Goal: Task Accomplishment & Management: Use online tool/utility

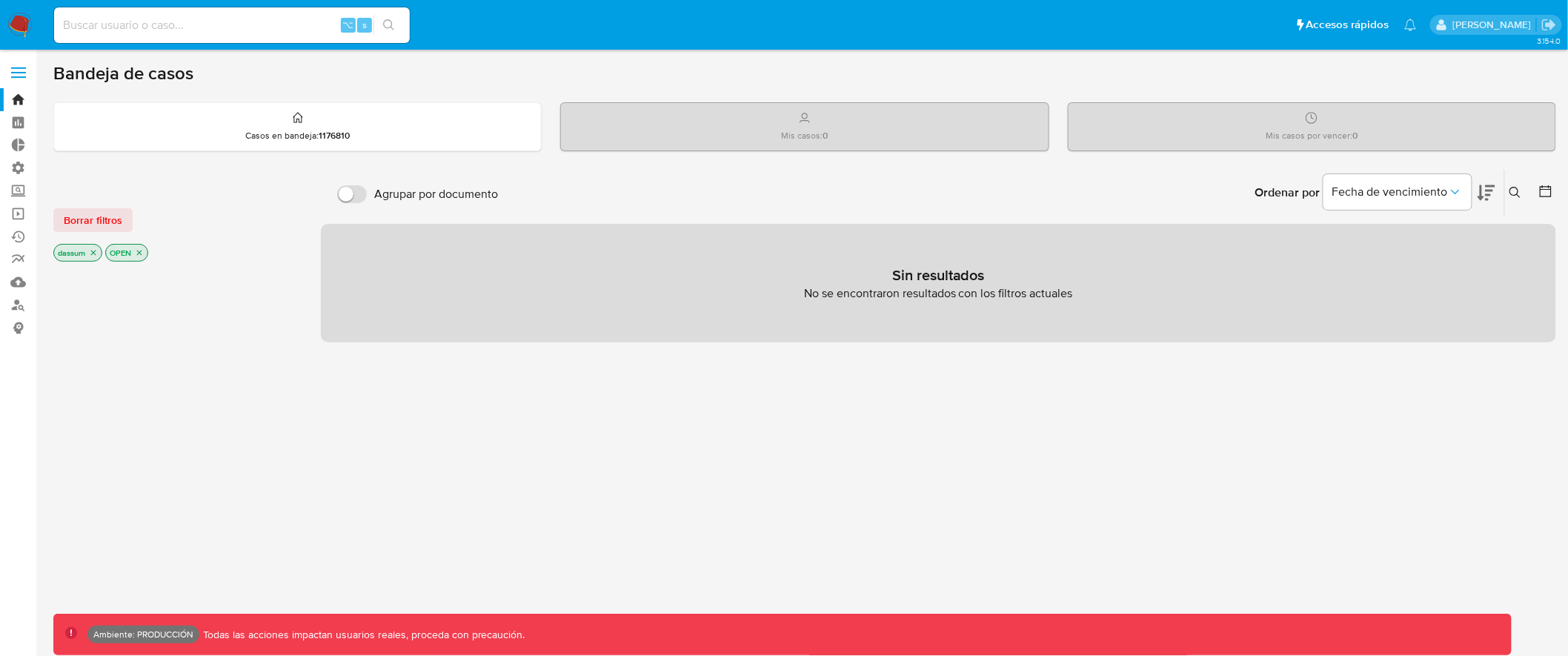
click at [94, 255] on icon "close-filter" at bounding box center [93, 252] width 9 height 9
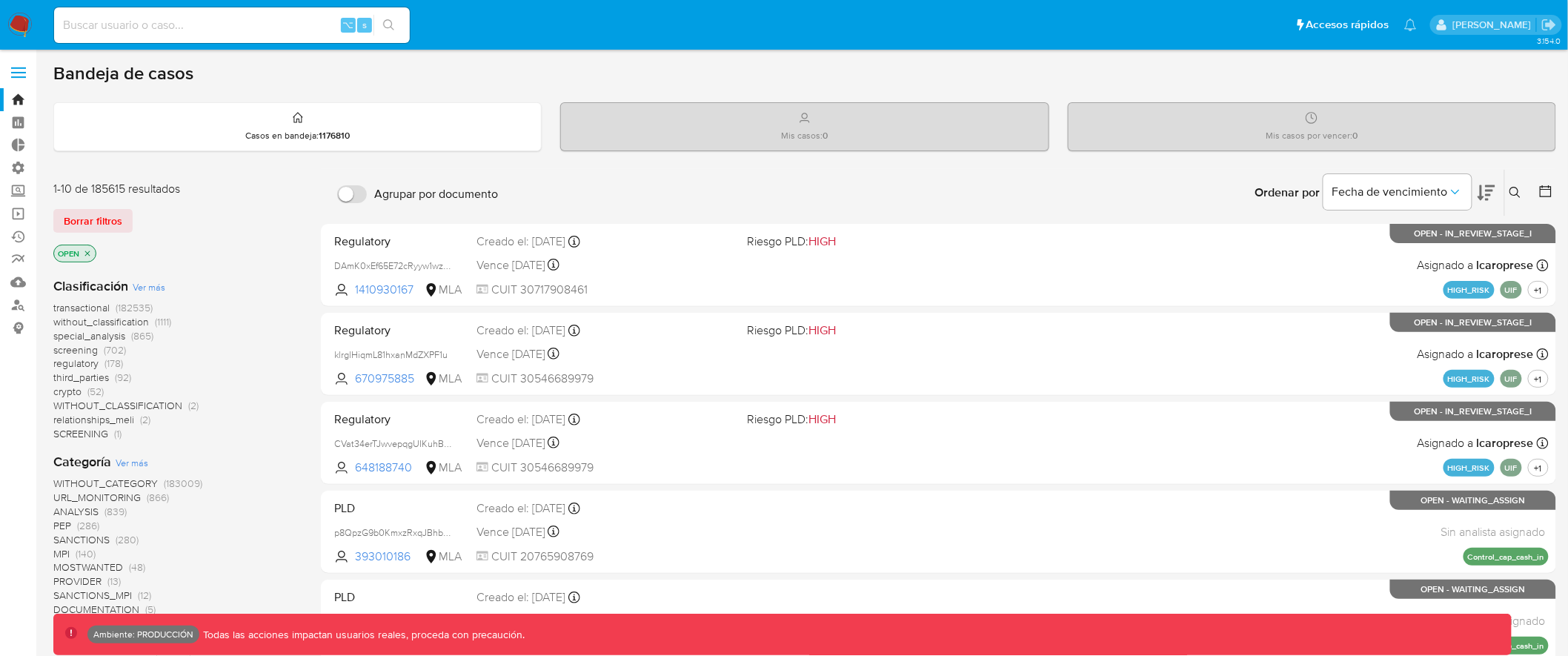
click at [90, 251] on icon "close-filter" at bounding box center [87, 253] width 9 height 9
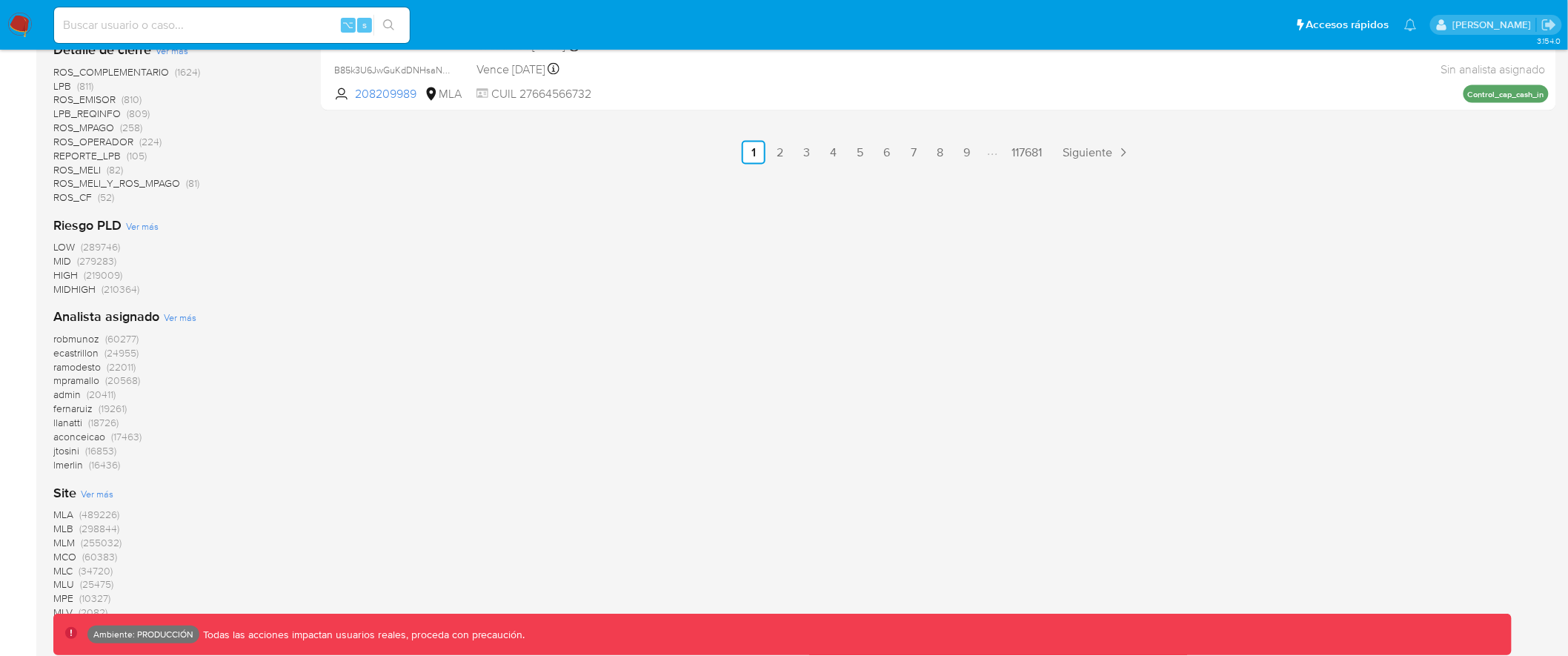
scroll to position [1068, 0]
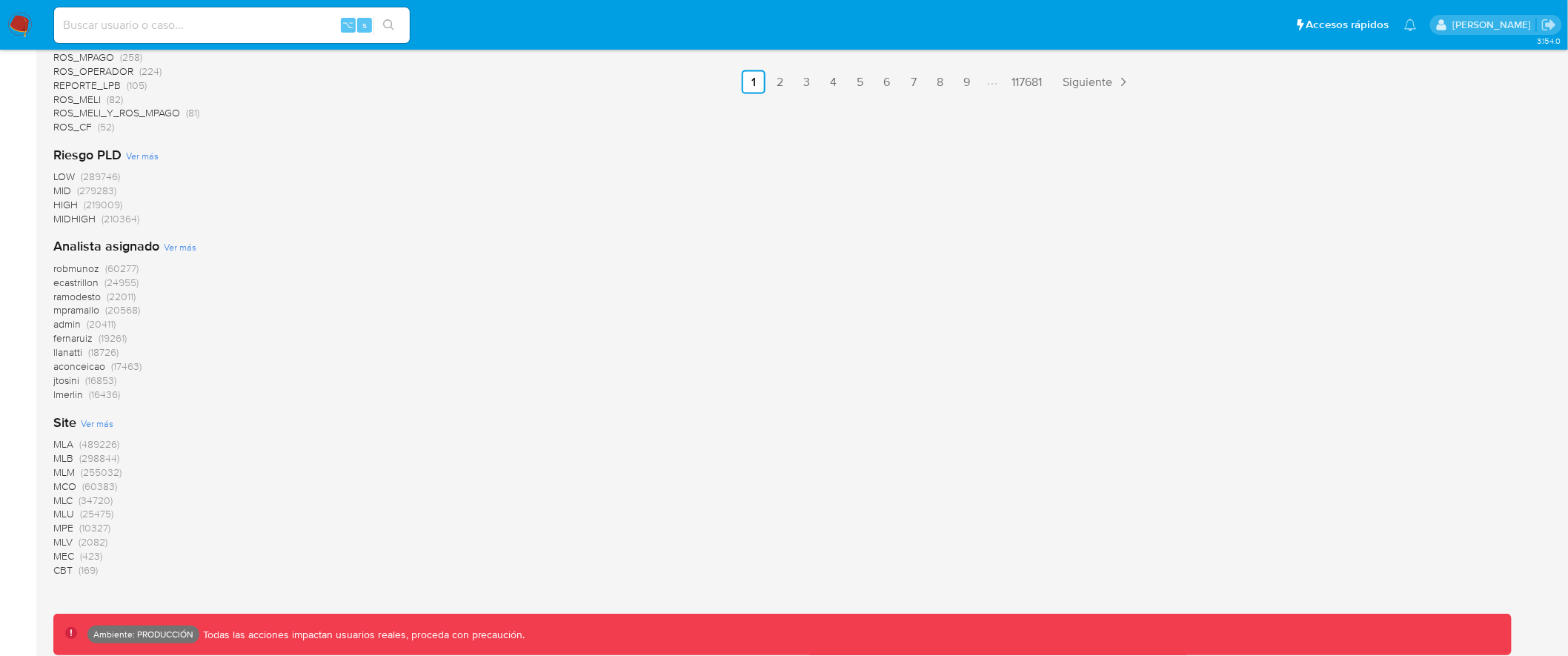
click at [63, 455] on span "MLB" at bounding box center [62, 459] width 20 height 15
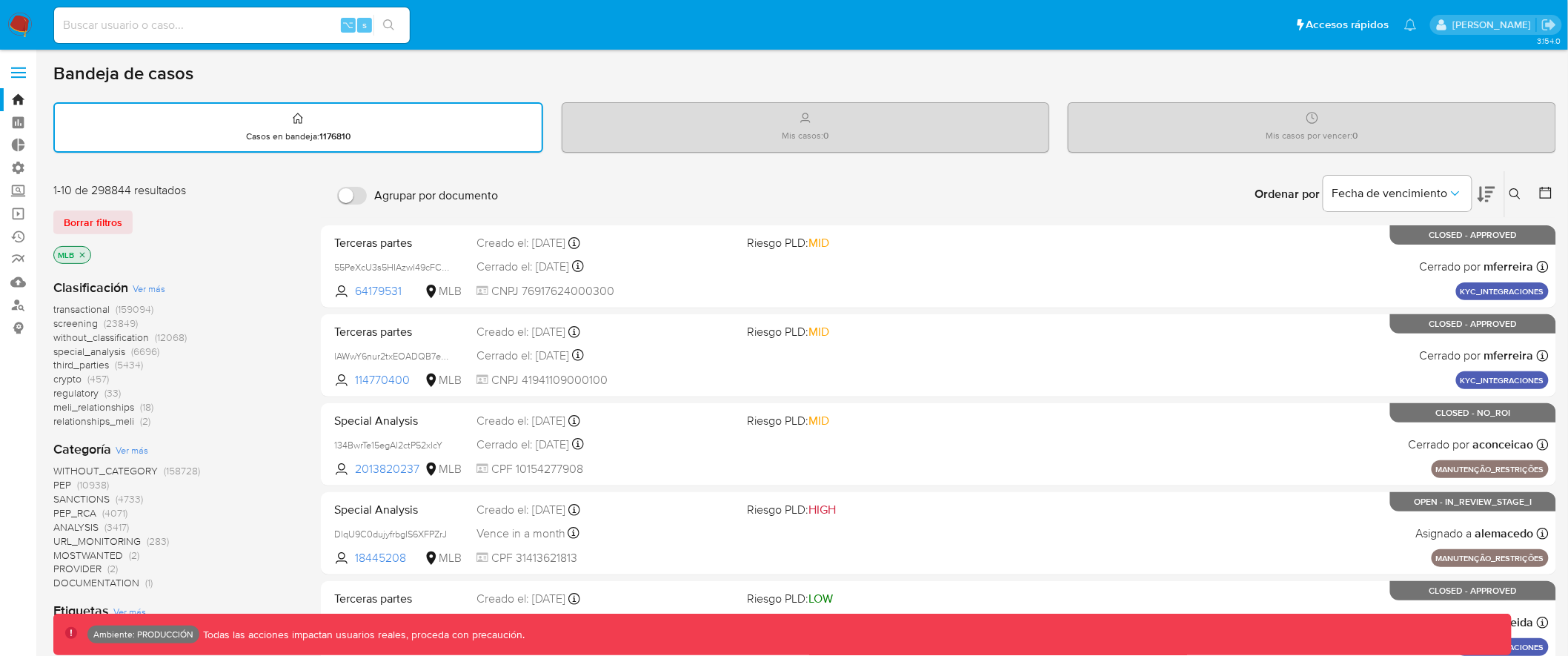
click at [75, 310] on span "transactional" at bounding box center [80, 310] width 56 height 15
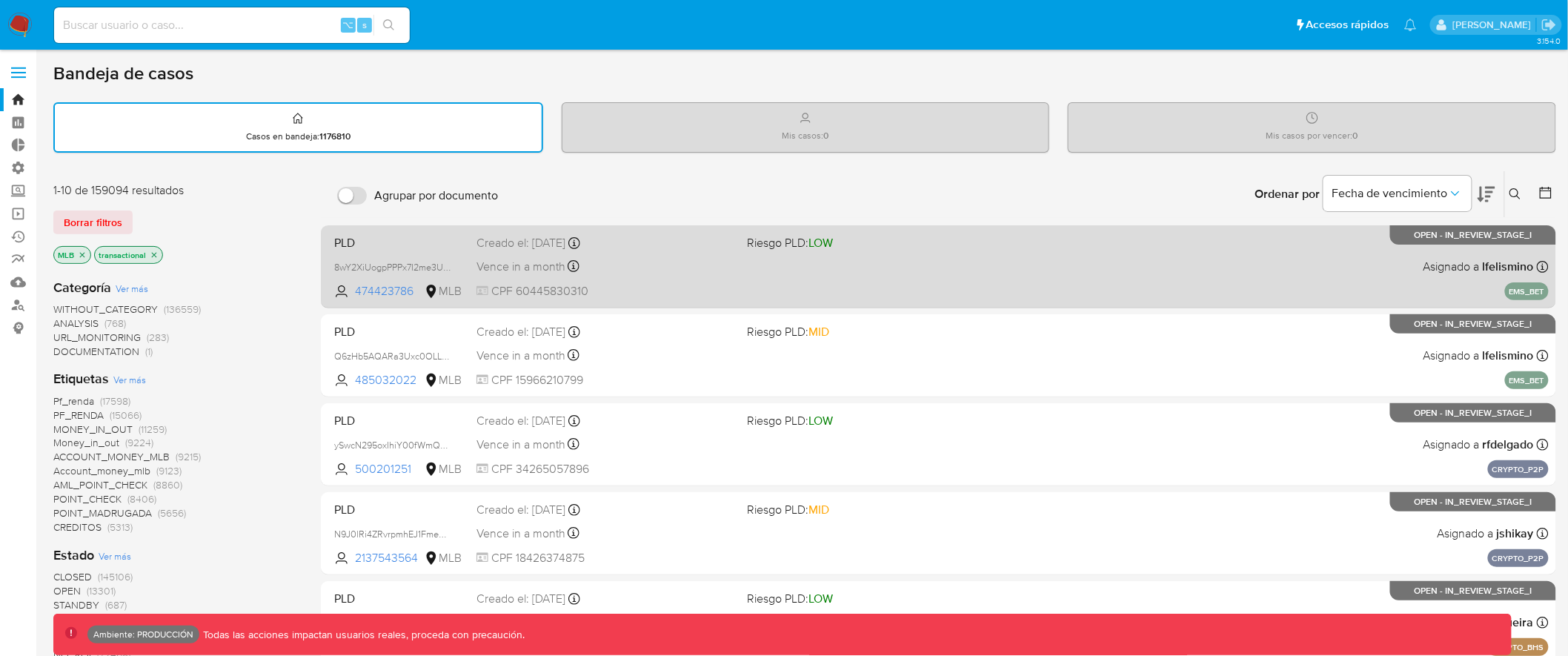
click at [688, 276] on div "PLD 8wY2XiUogpPPPx7I2me3UNNY 474423786 MLB Riesgo PLD: LOW Creado el: 14/08/202…" at bounding box center [938, 266] width 1221 height 75
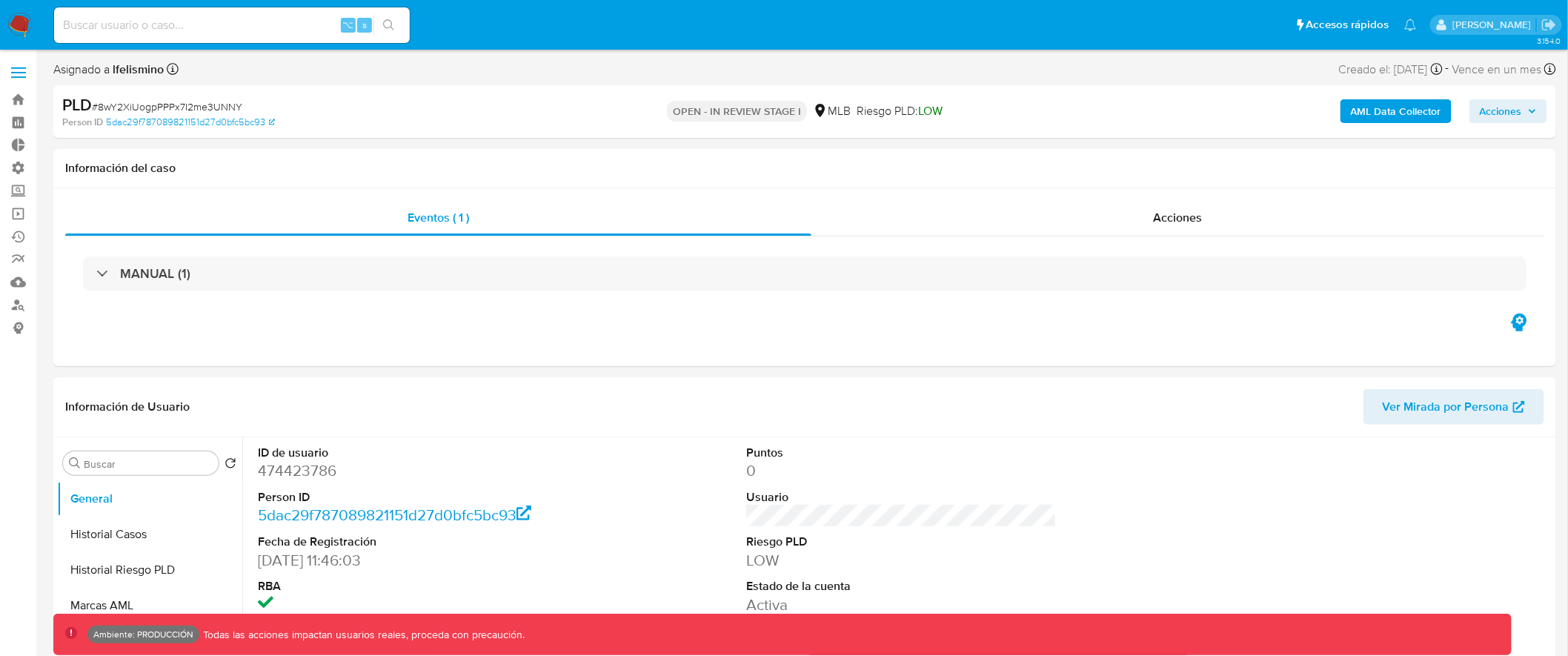
click at [1377, 115] on b "AML Data Collector" at bounding box center [1396, 111] width 90 height 24
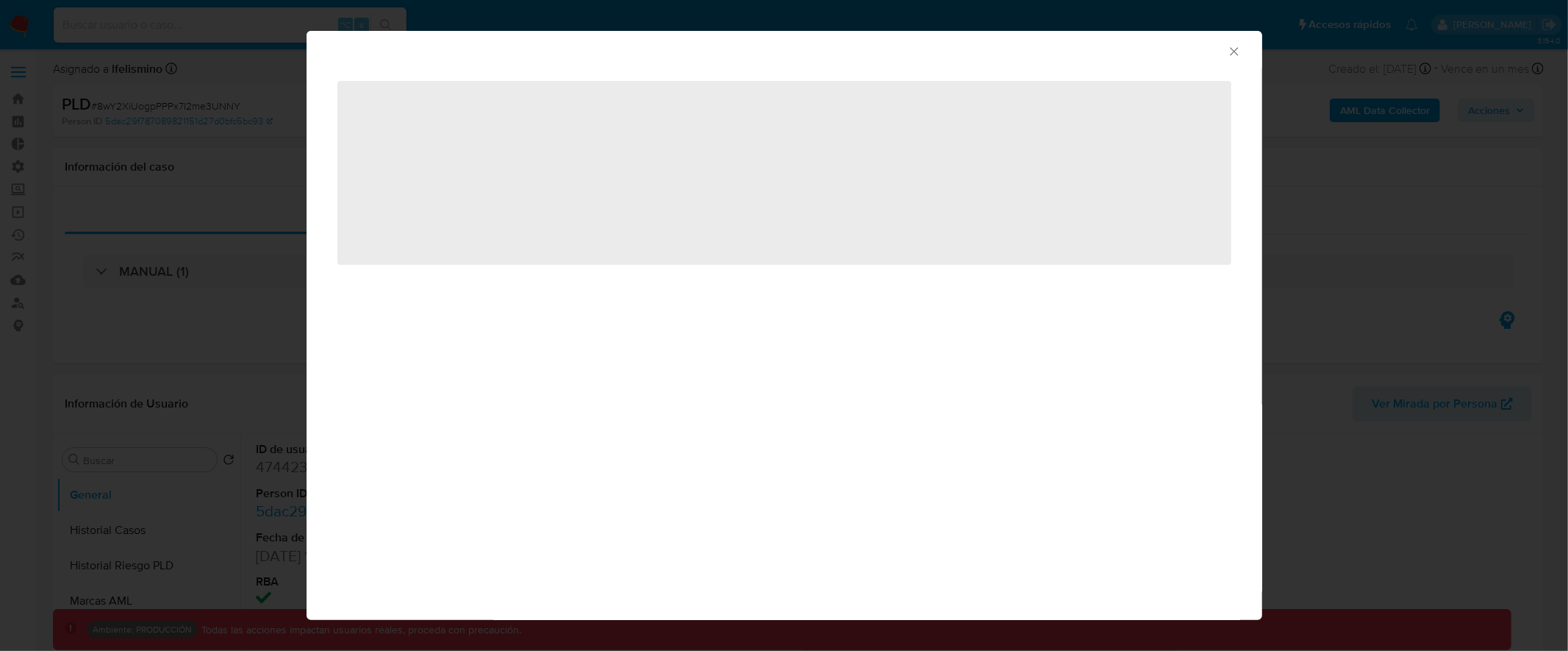
select select "10"
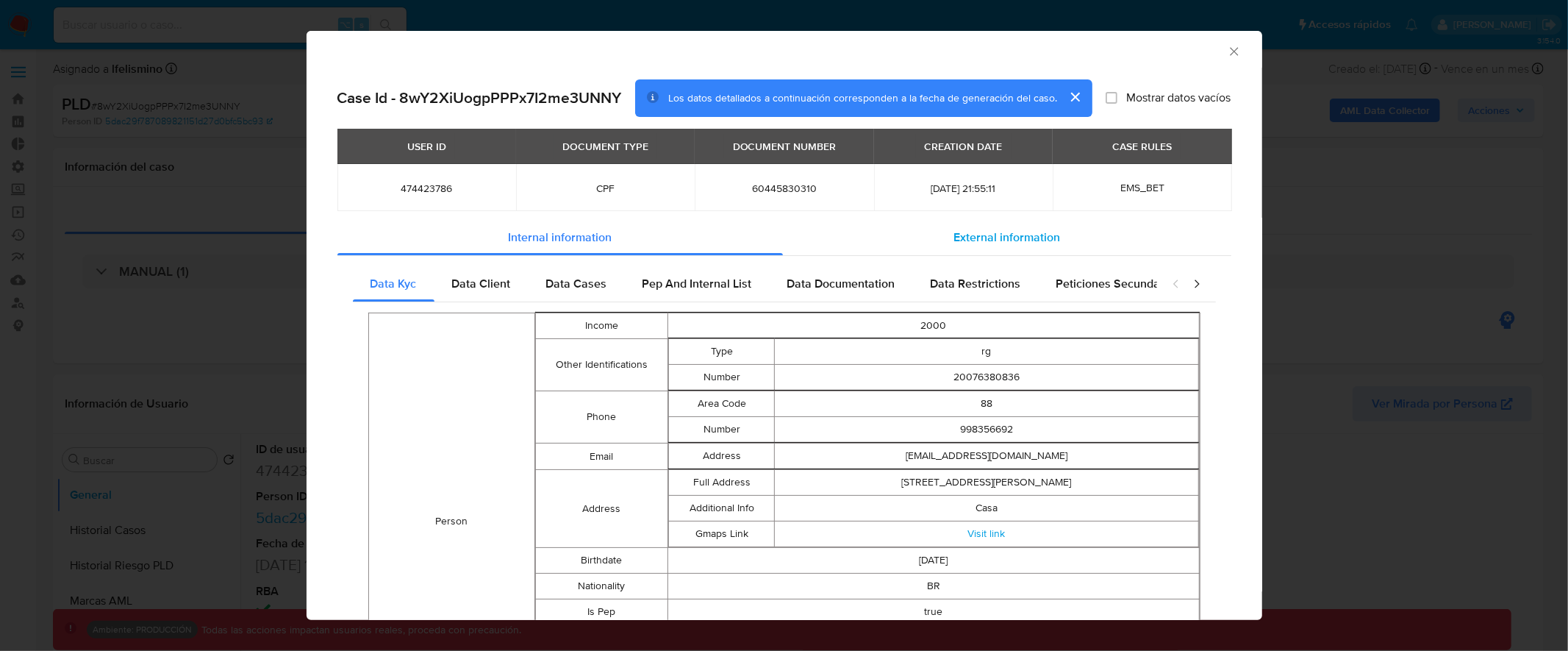
click at [1010, 238] on span "External information" at bounding box center [1006, 237] width 106 height 17
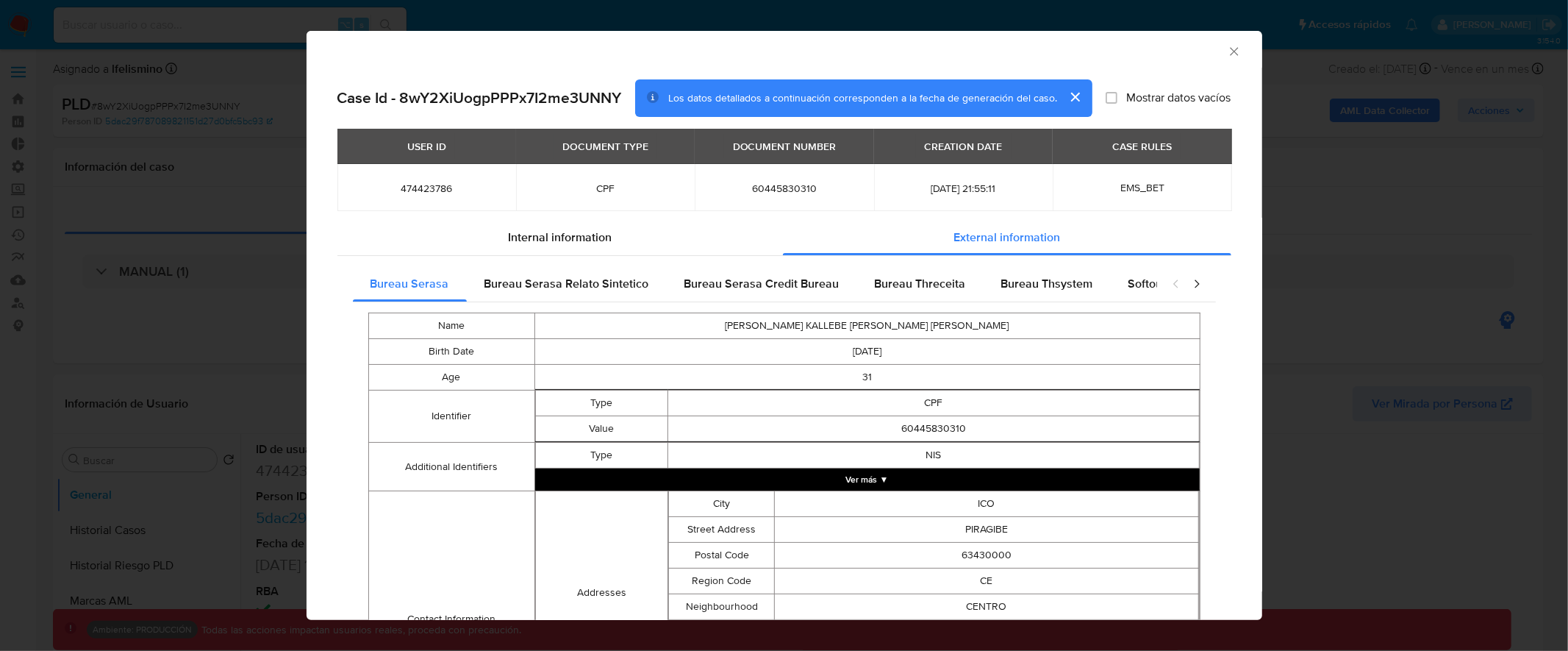
click at [1192, 278] on div "closure-recommendation-modal" at bounding box center [1187, 284] width 59 height 36
click at [1189, 279] on icon "closure-recommendation-modal" at bounding box center [1197, 284] width 15 height 15
click at [697, 283] on span "Google" at bounding box center [697, 284] width 38 height 17
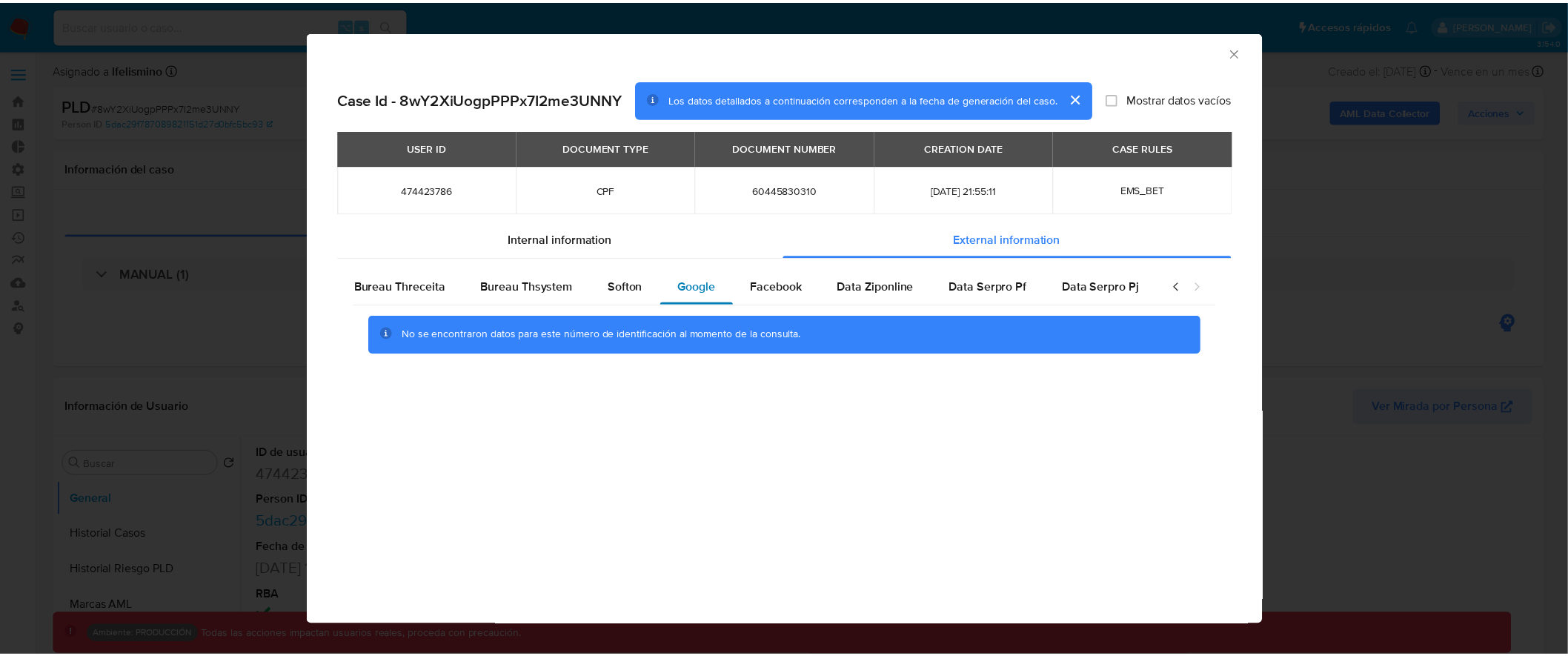
scroll to position [0, 514]
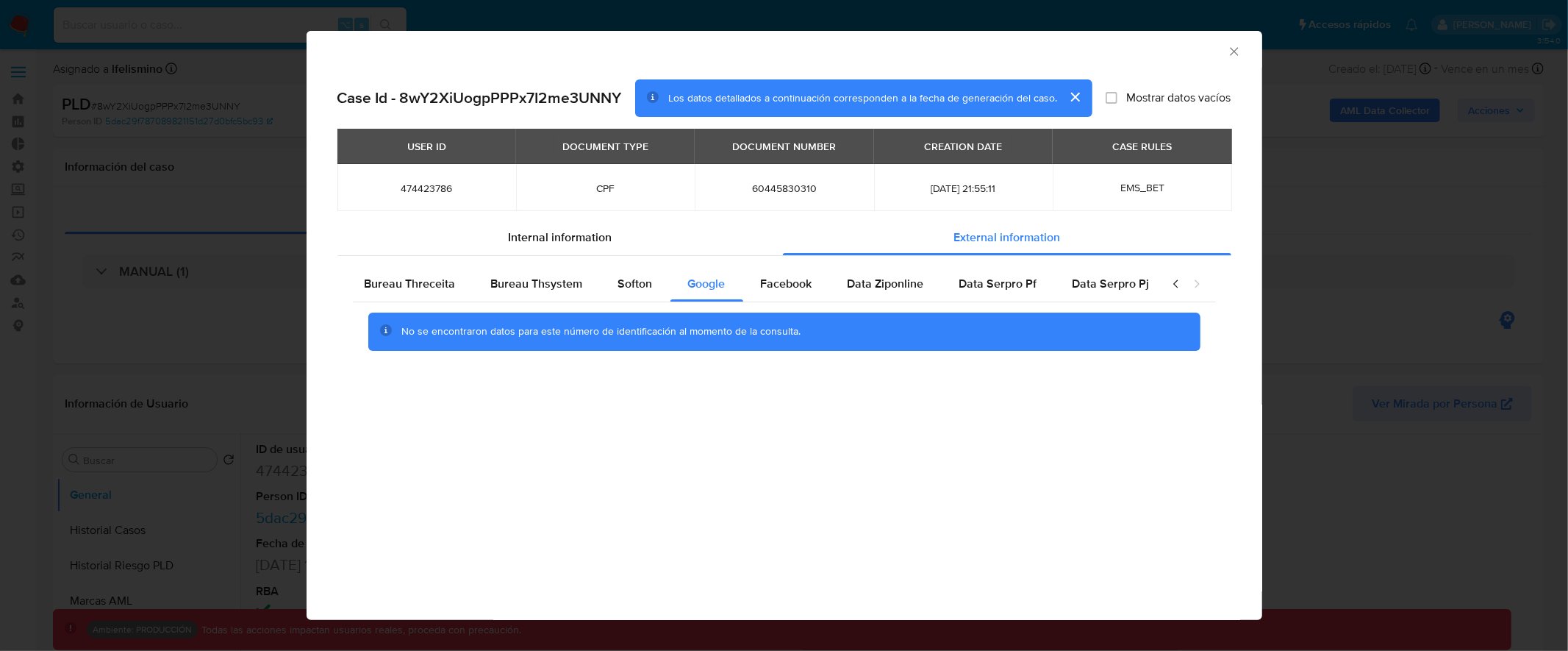
click at [218, 66] on div "AML Data Collector Case Id - 8wY2XiUogpPPPx7I2me3UNNY Los datos detallados a co…" at bounding box center [784, 325] width 1568 height 651
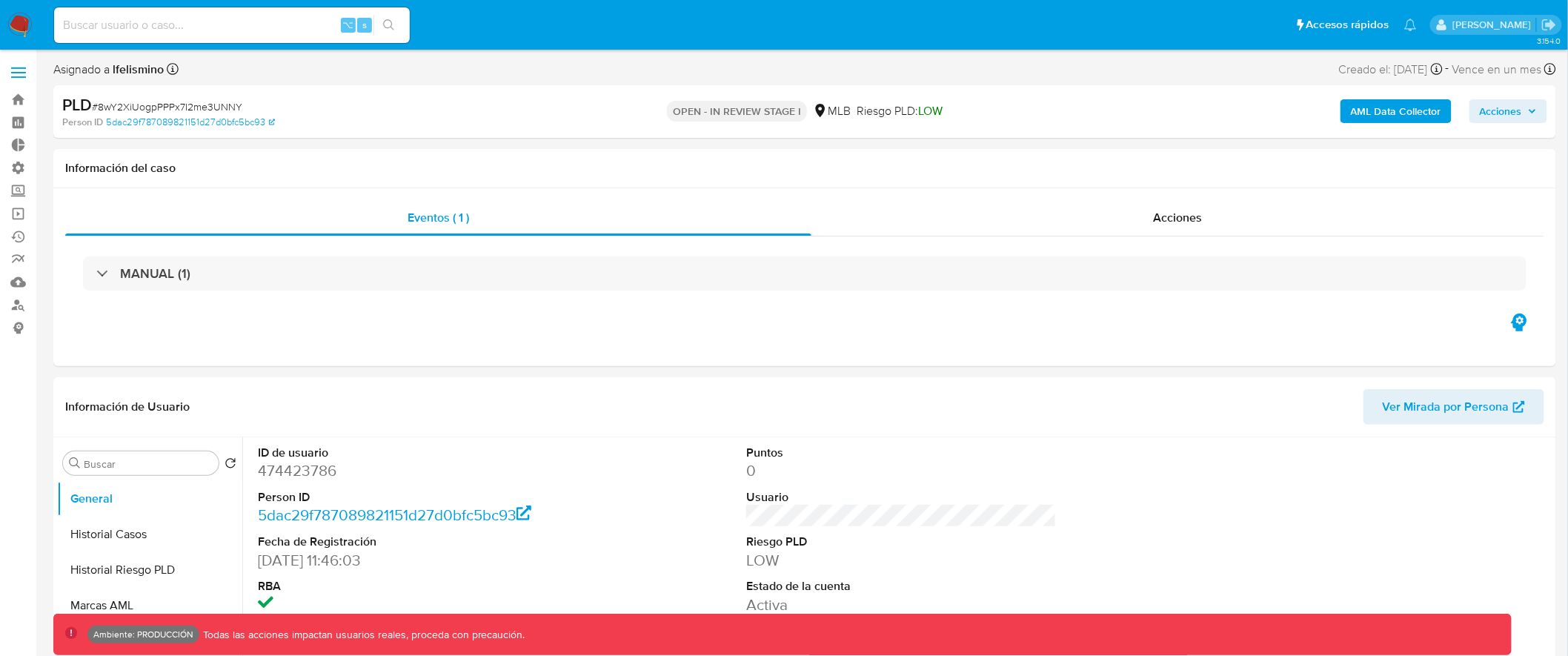
scroll to position [3, 0]
click at [17, 55] on label at bounding box center [18, 69] width 37 height 31
click at [0, 0] on input "checkbox" at bounding box center [0, 0] width 0 height 0
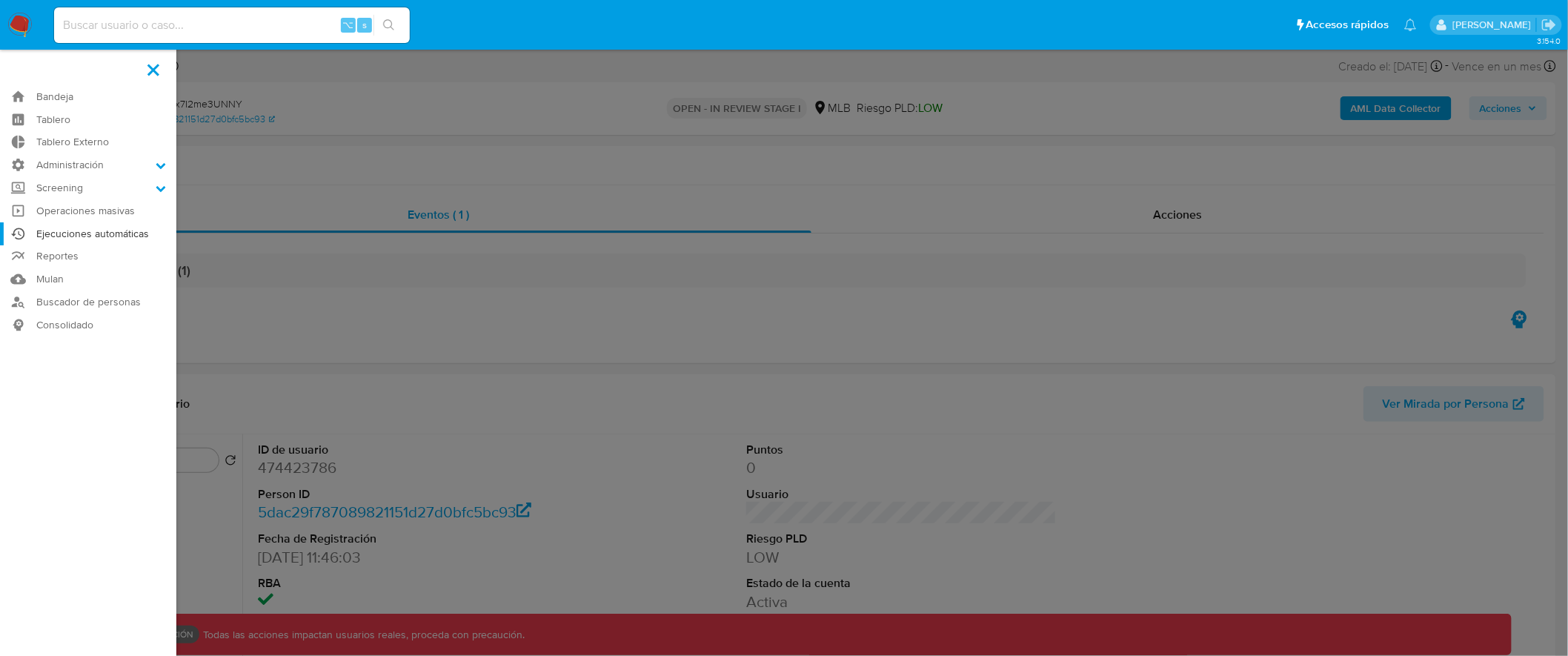
click at [113, 238] on link "Ejecuciones automáticas" at bounding box center [88, 234] width 176 height 23
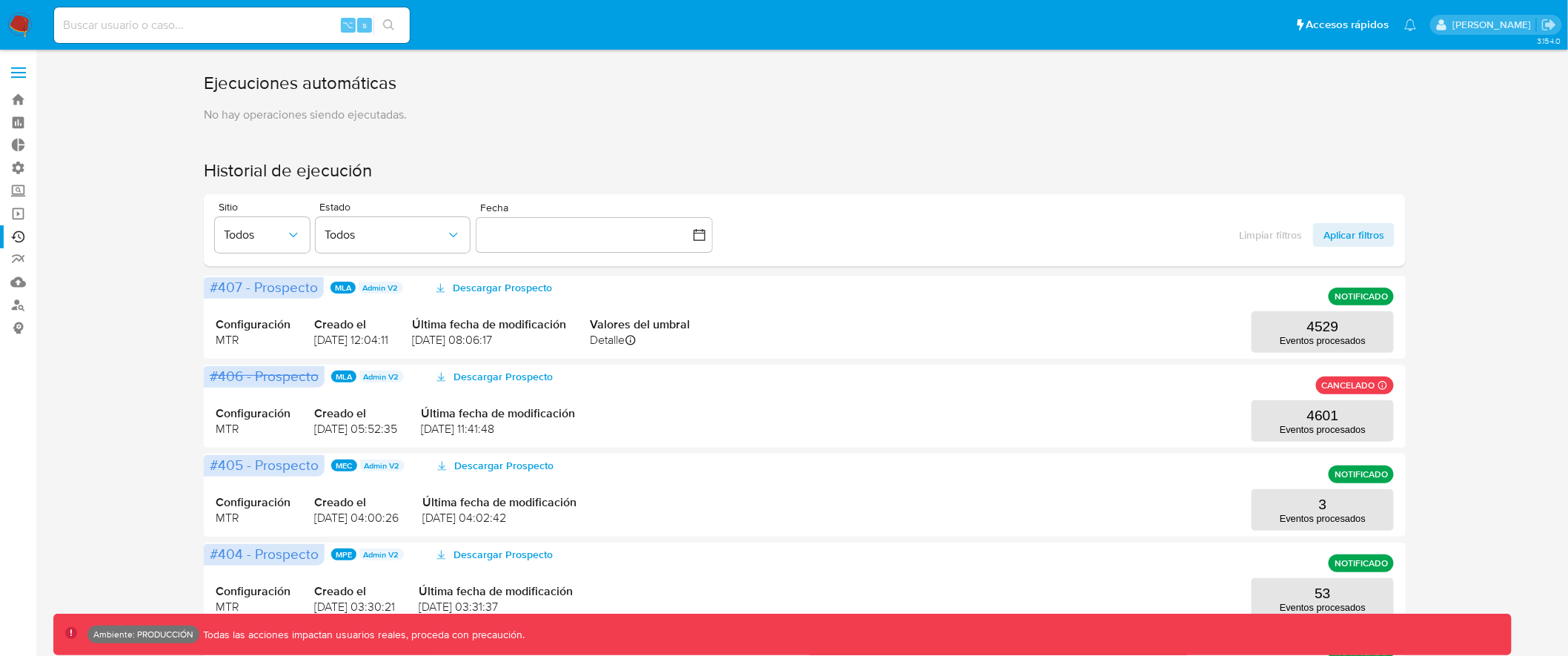
click at [26, 77] on span at bounding box center [19, 78] width 15 height 2
click at [0, 0] on input "checkbox" at bounding box center [0, 0] width 0 height 0
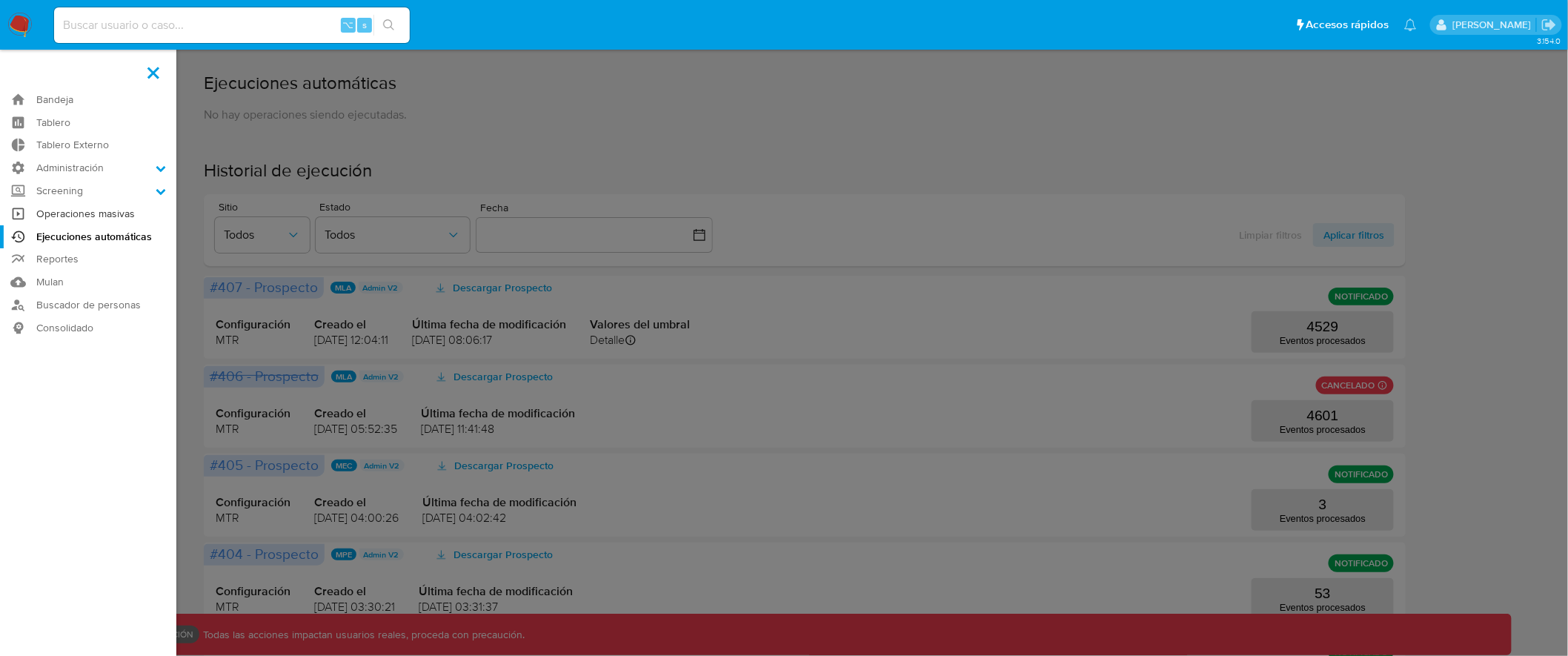
click at [88, 214] on link "Operaciones masivas" at bounding box center [88, 214] width 176 height 23
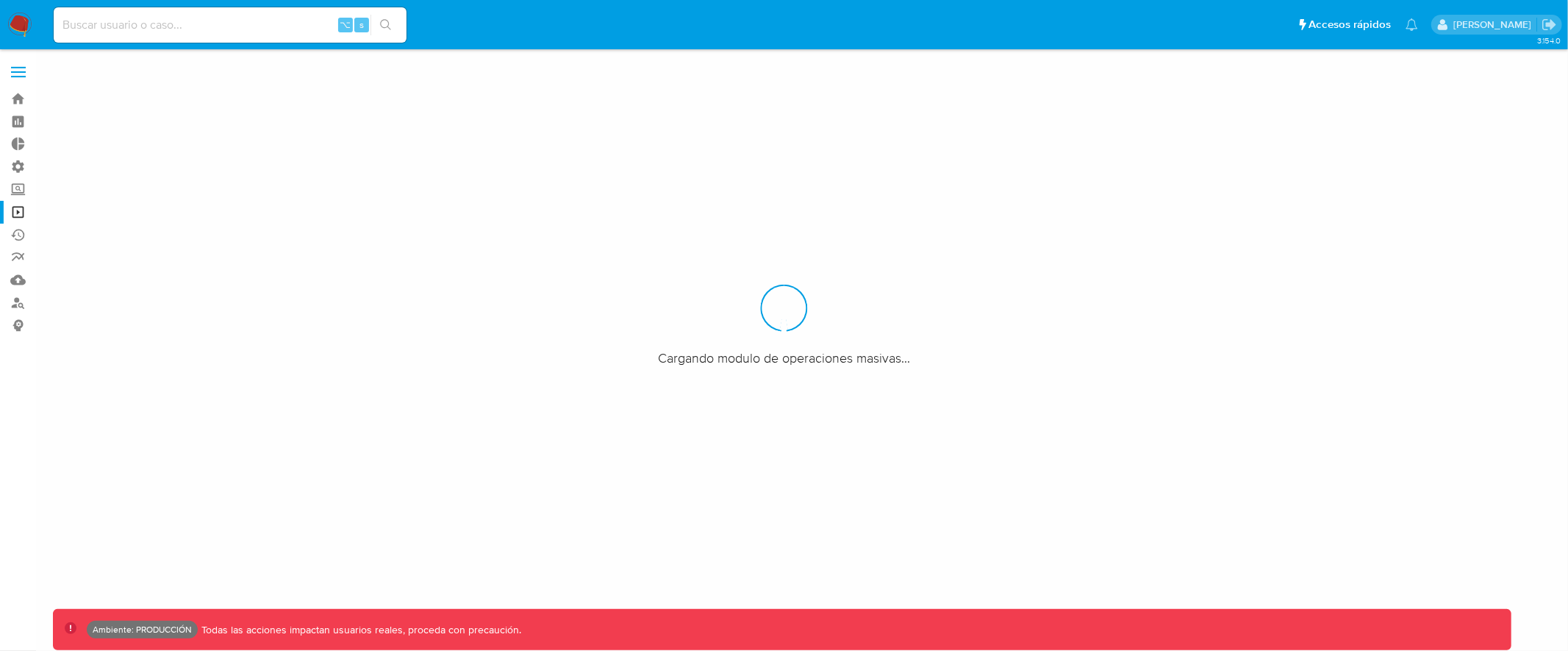
click at [17, 76] on span at bounding box center [19, 77] width 15 height 2
click at [0, 0] on input "checkbox" at bounding box center [0, 0] width 0 height 0
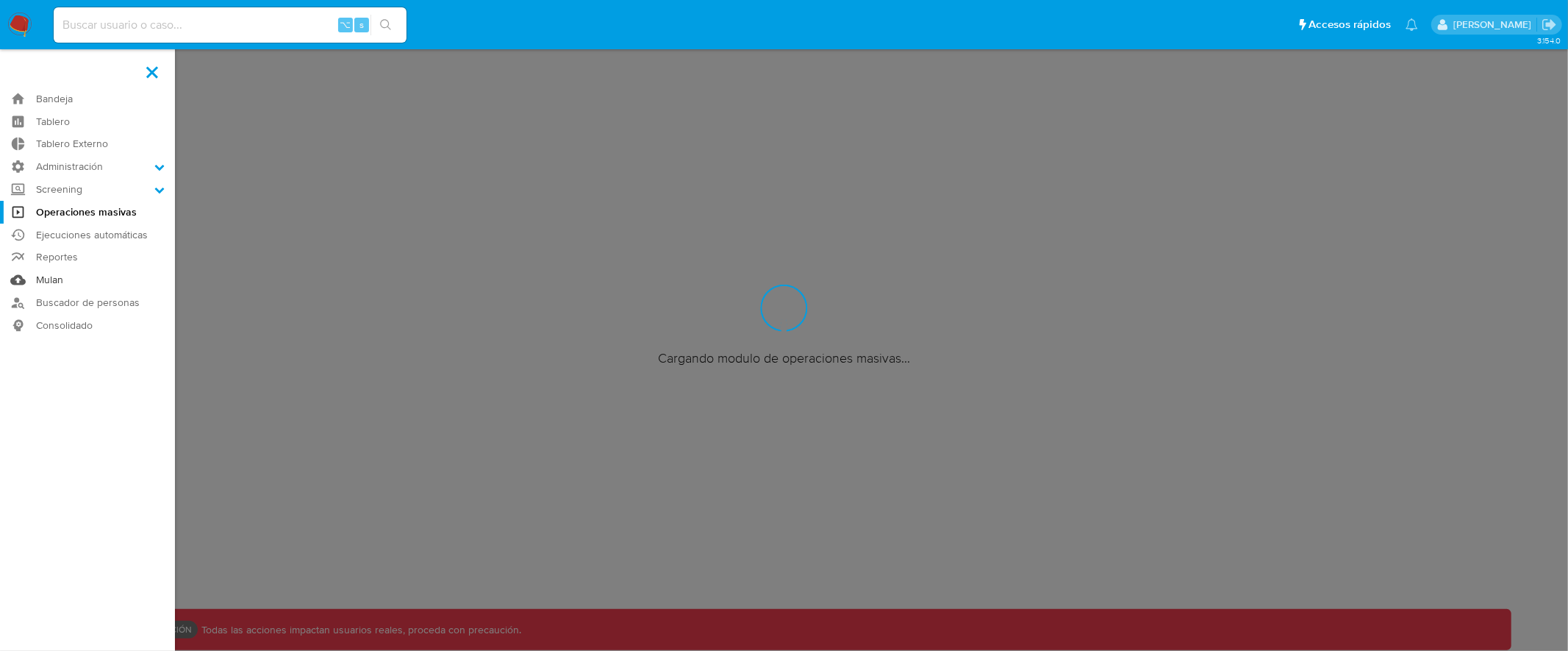
click at [50, 273] on link "Mulan" at bounding box center [87, 280] width 175 height 23
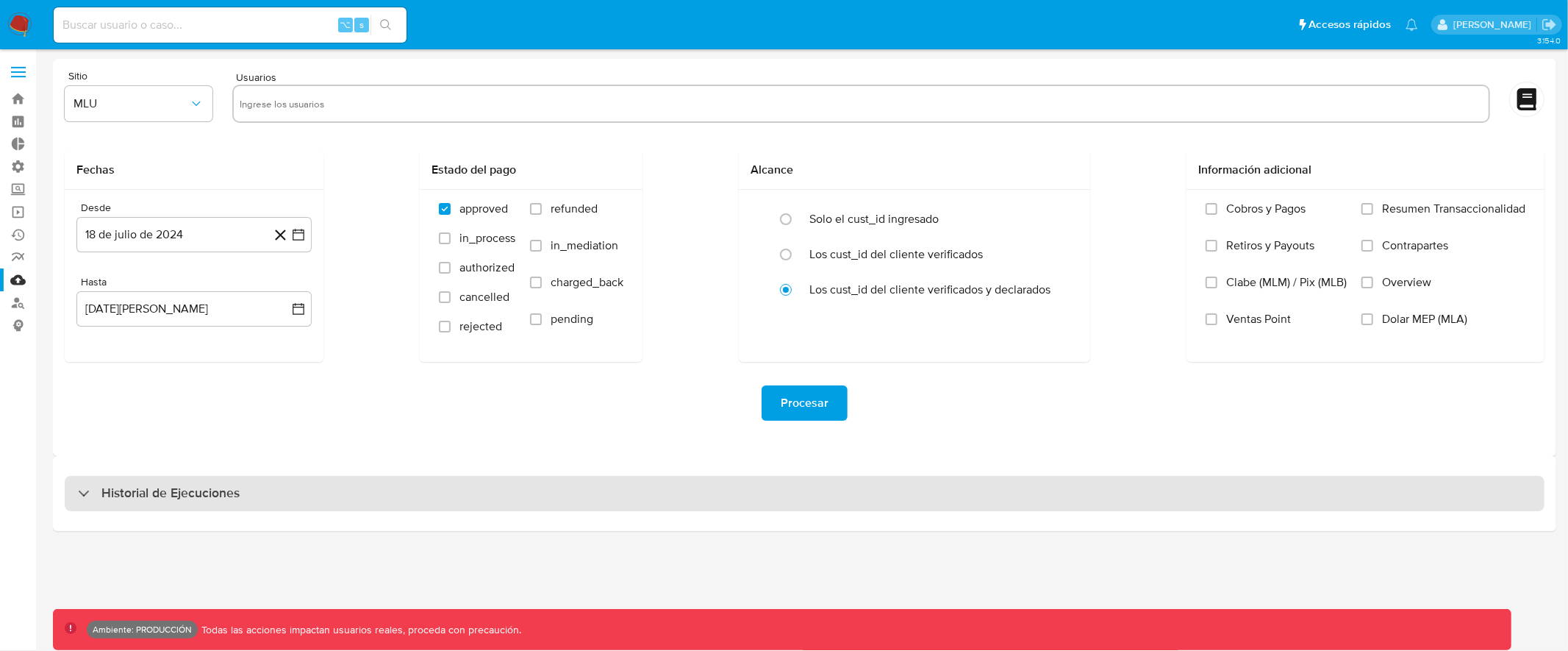
click at [216, 485] on h3 "Historial de Ejecuciones" at bounding box center [170, 493] width 138 height 18
select select "10"
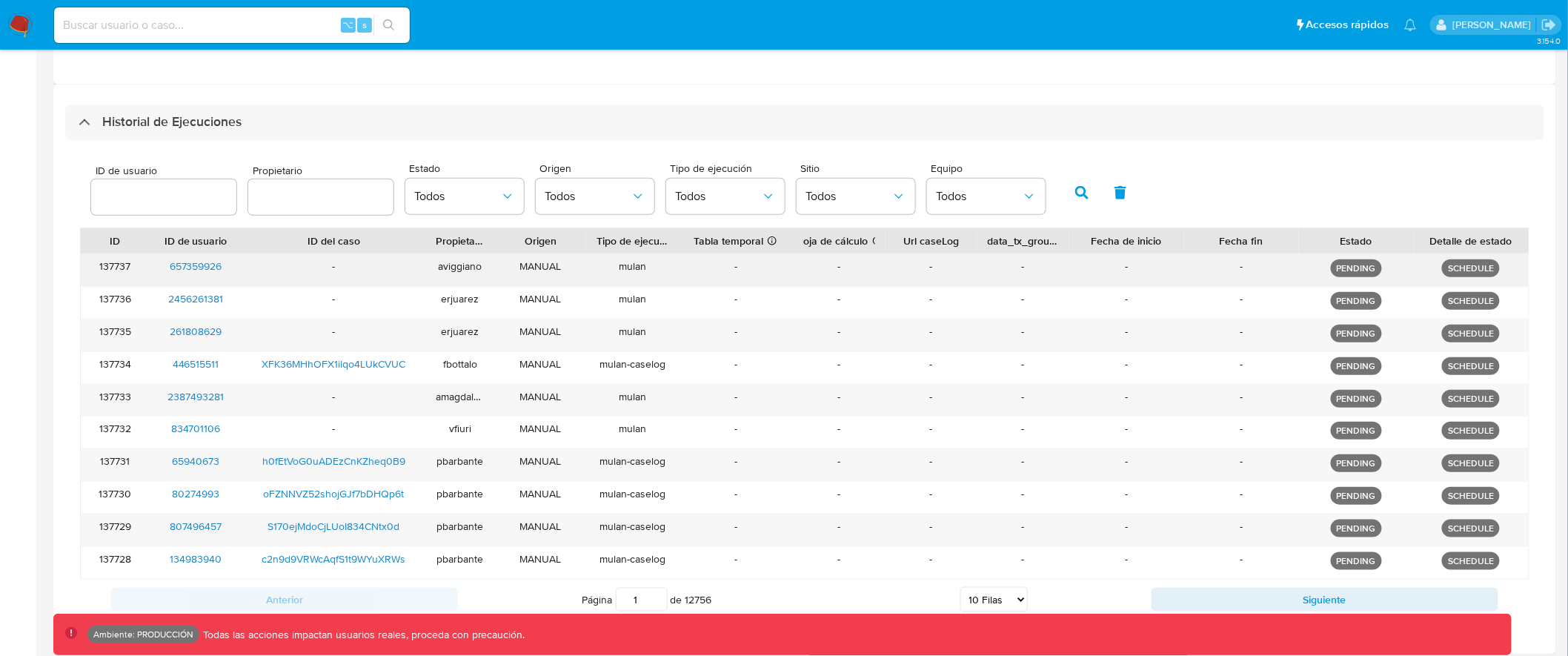
scroll to position [380, 0]
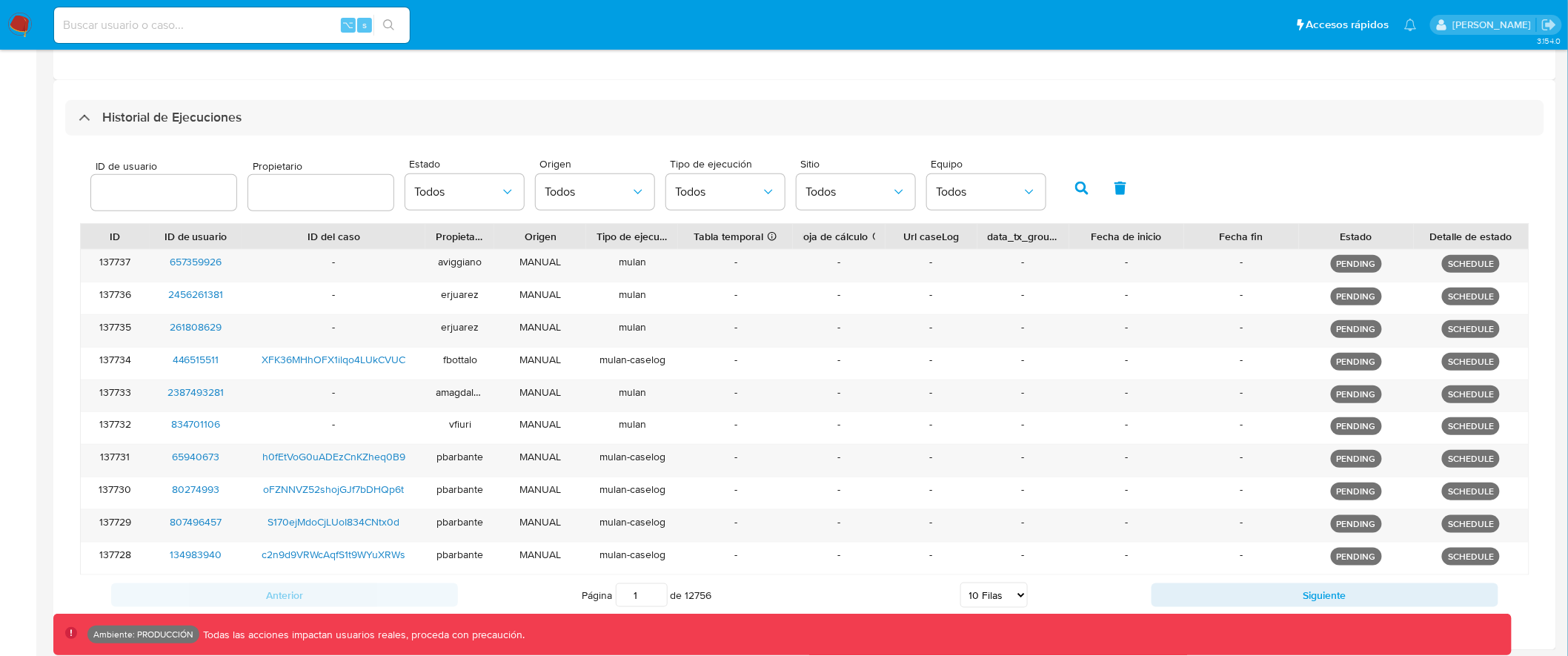
drag, startPoint x: 944, startPoint y: 234, endPoint x: 1004, endPoint y: 234, distance: 60.0
click at [1005, 234] on div "ID ID de usuario ID del caso Propietario Origen Tipo de ejecución Tabla tempora…" at bounding box center [804, 236] width 1448 height 26
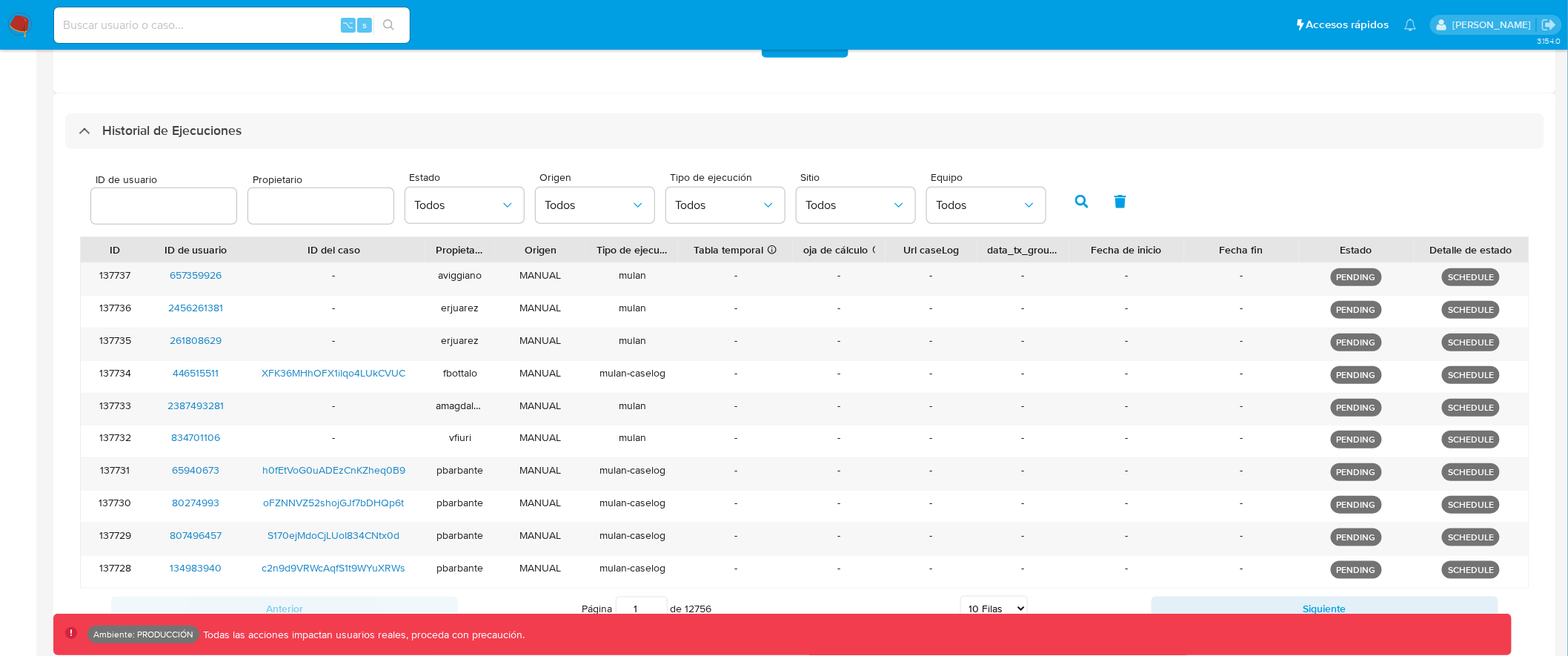
drag, startPoint x: 907, startPoint y: 250, endPoint x: 953, endPoint y: 251, distance: 46.0
click at [967, 251] on div "Url caseLog" at bounding box center [931, 249] width 92 height 26
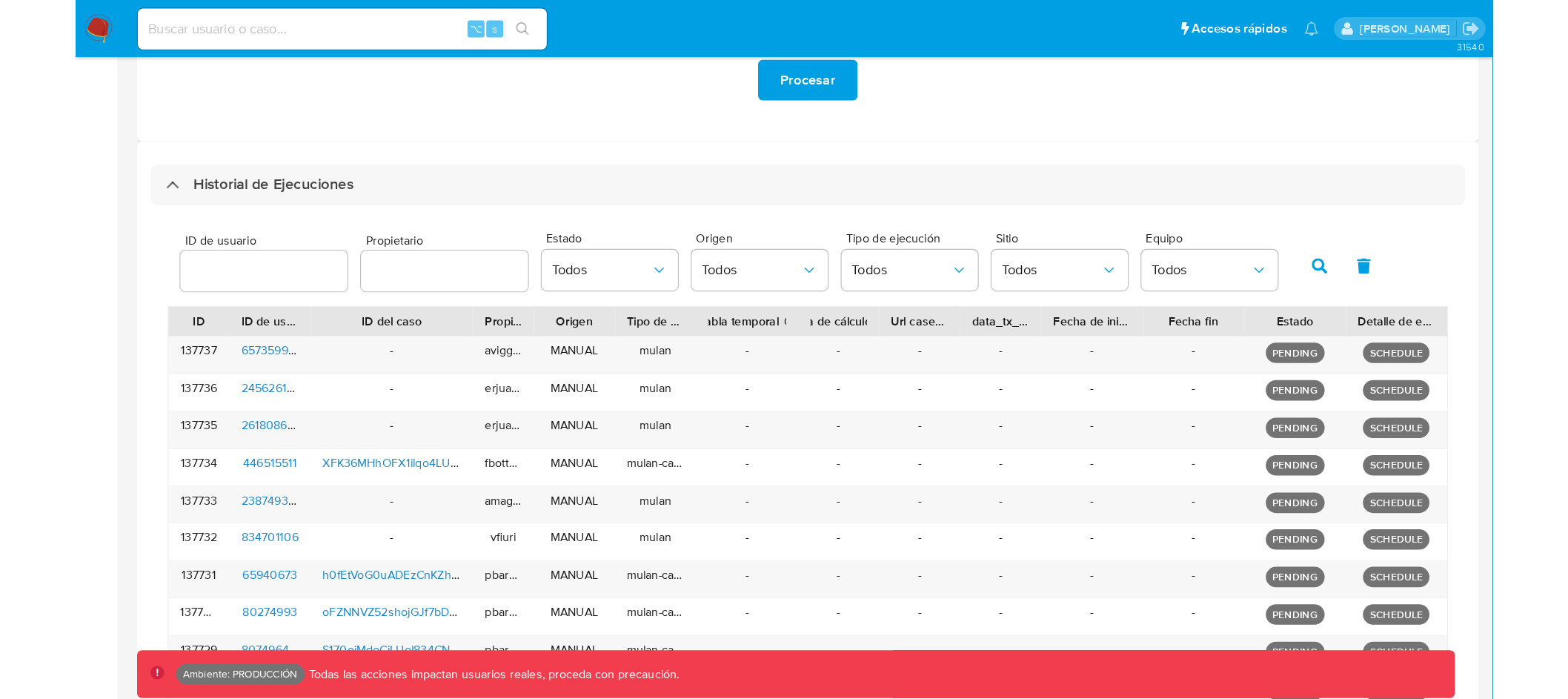
scroll to position [331, 0]
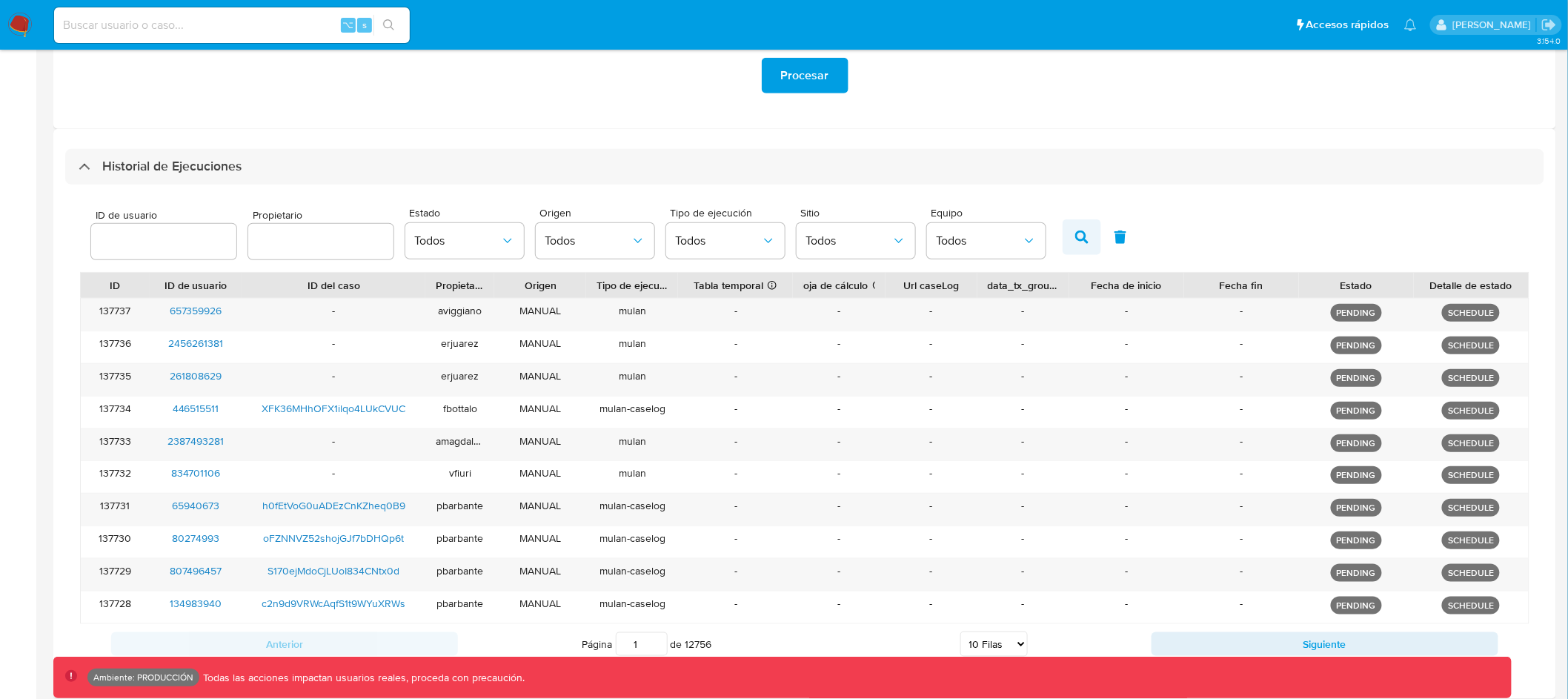
click at [1076, 238] on icon "button" at bounding box center [1082, 237] width 13 height 13
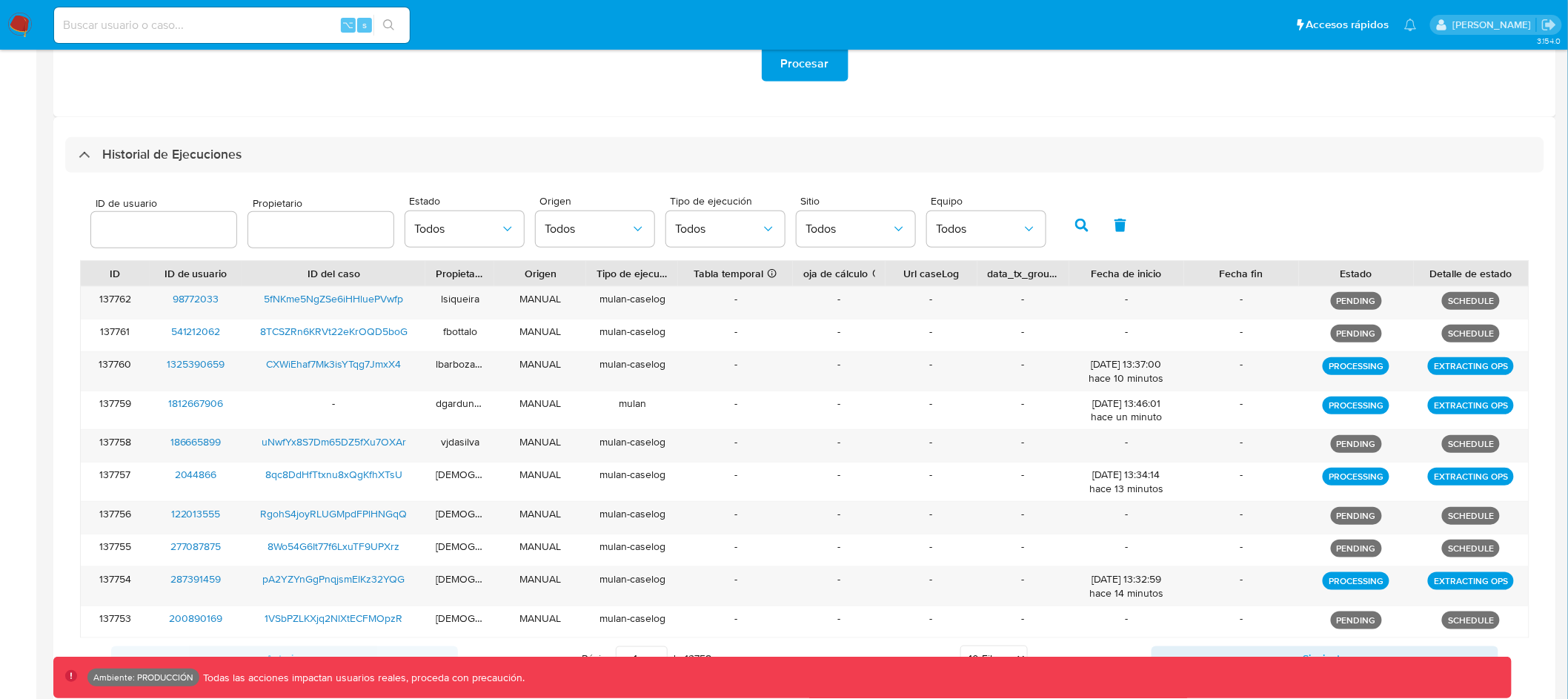
scroll to position [365, 0]
